Goal: Transaction & Acquisition: Download file/media

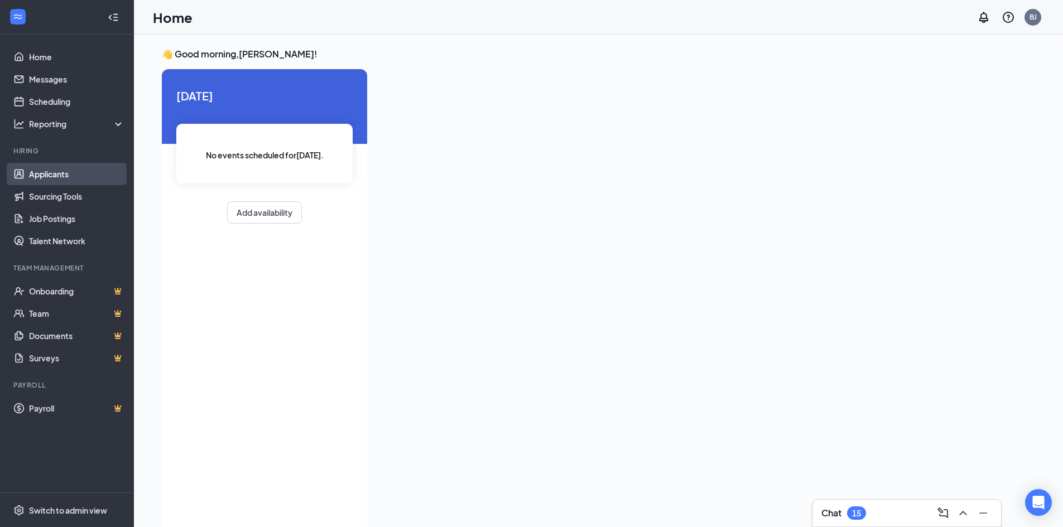
drag, startPoint x: 80, startPoint y: 171, endPoint x: 118, endPoint y: 169, distance: 38.0
click at [80, 171] on link "Applicants" at bounding box center [76, 174] width 95 height 22
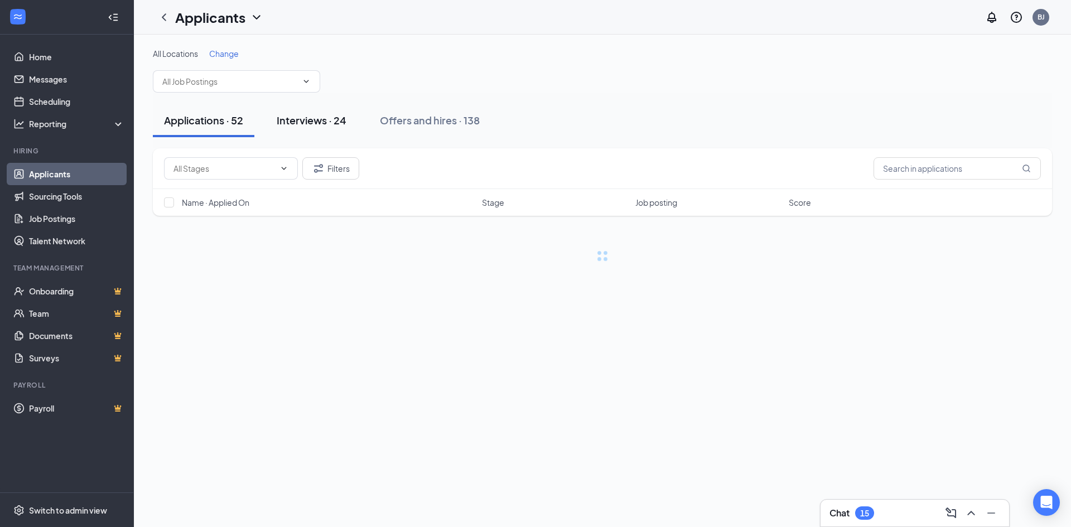
click at [331, 122] on div "Interviews · 24" at bounding box center [312, 120] width 70 height 14
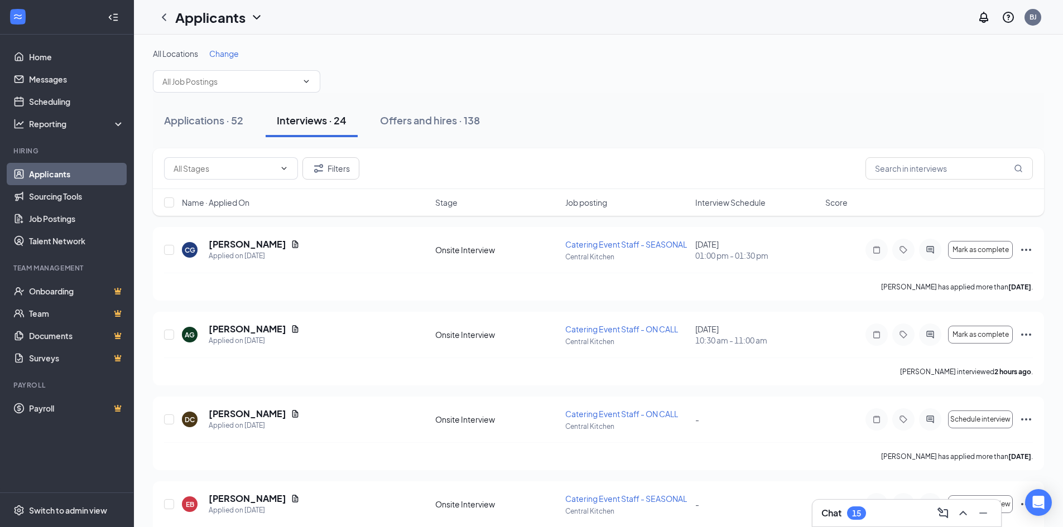
click at [698, 201] on span "Interview Schedule" at bounding box center [730, 202] width 70 height 11
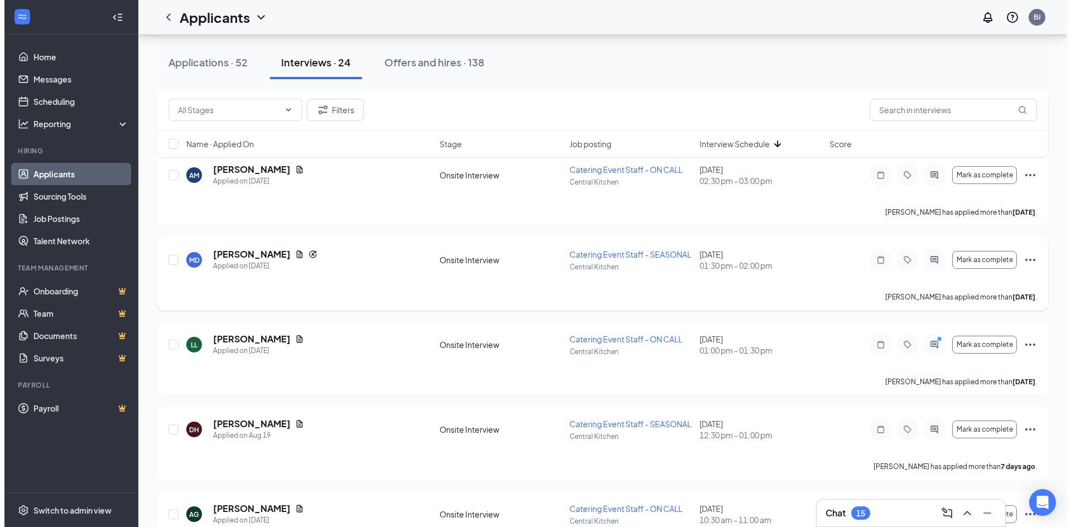
scroll to position [949, 0]
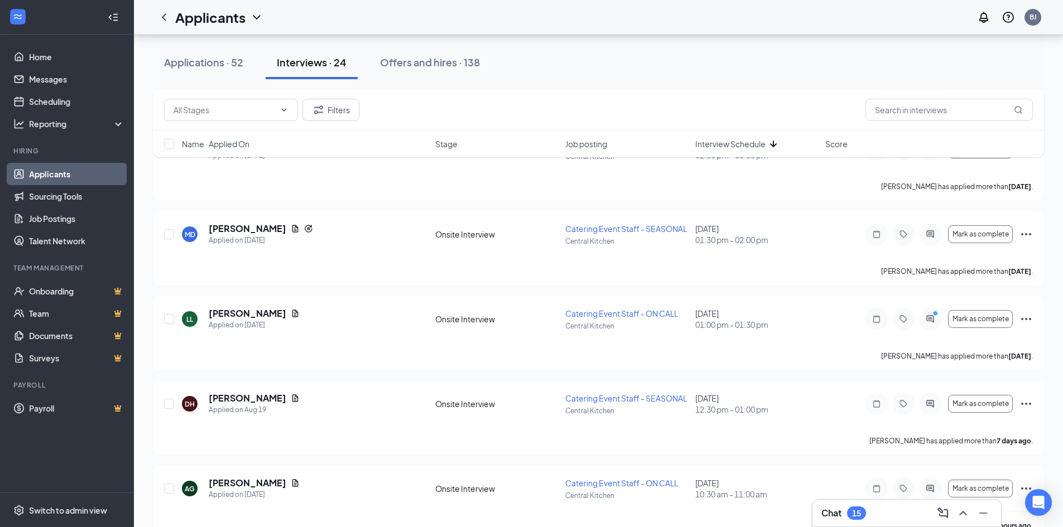
click at [641, 79] on div "Applications · 52 Interviews · 24 Offers and hires · 138" at bounding box center [598, 62] width 891 height 33
drag, startPoint x: 279, startPoint y: 230, endPoint x: 311, endPoint y: 229, distance: 32.4
click at [292, 230] on icon "Document" at bounding box center [295, 228] width 6 height 7
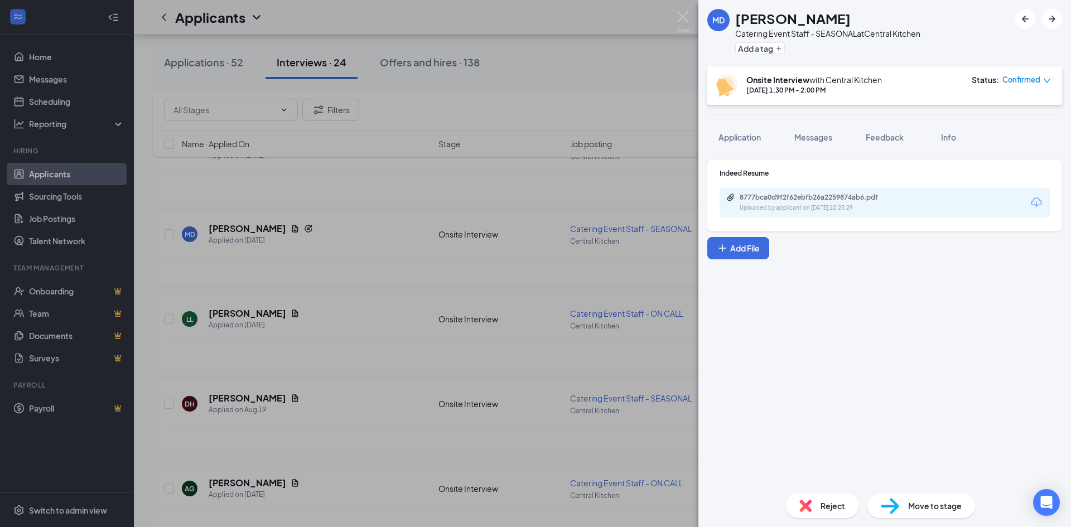
click at [1040, 204] on icon "Download" at bounding box center [1036, 202] width 13 height 13
click at [682, 16] on img at bounding box center [683, 22] width 14 height 22
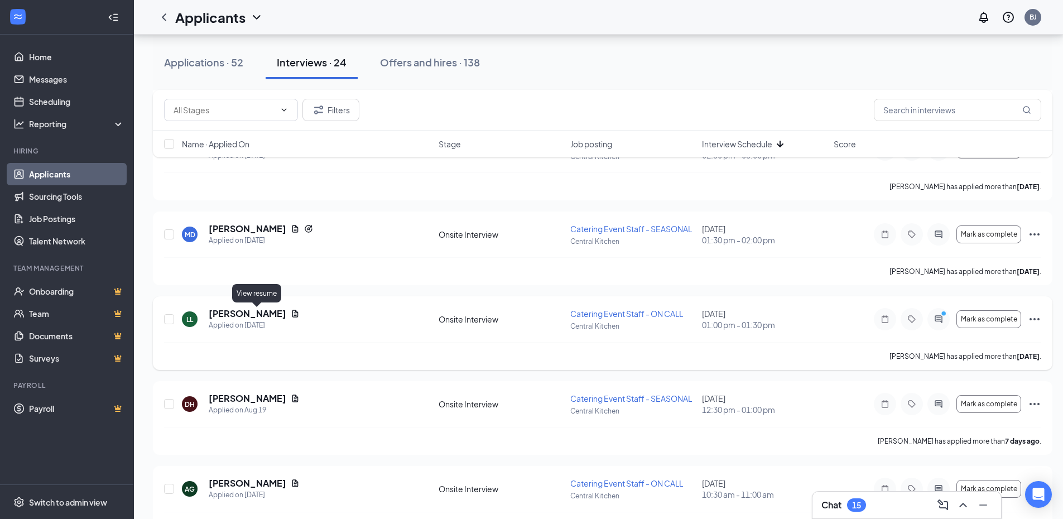
click at [292, 317] on icon "Document" at bounding box center [295, 313] width 6 height 7
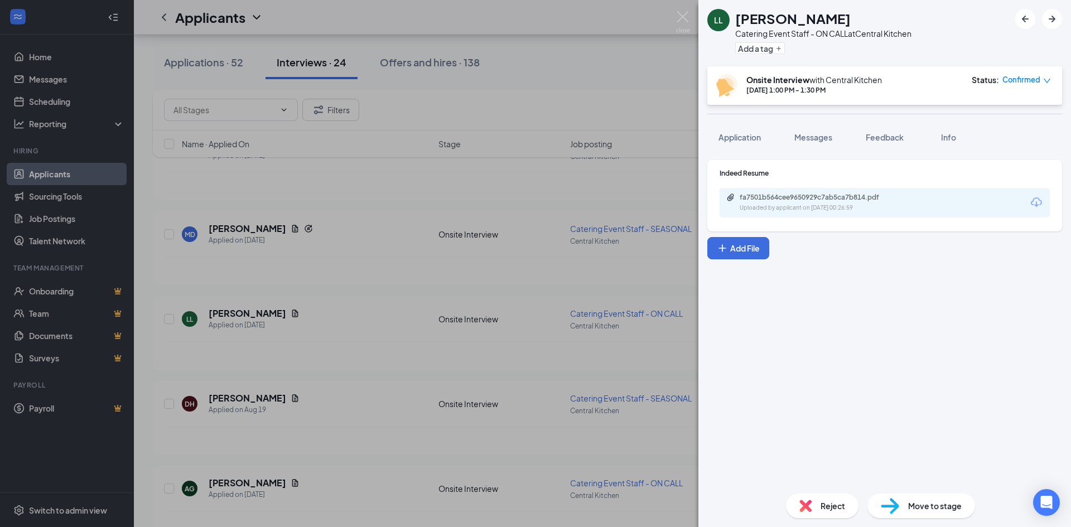
click at [1038, 204] on icon "Download" at bounding box center [1036, 202] width 13 height 13
